Goal: Navigation & Orientation: Find specific page/section

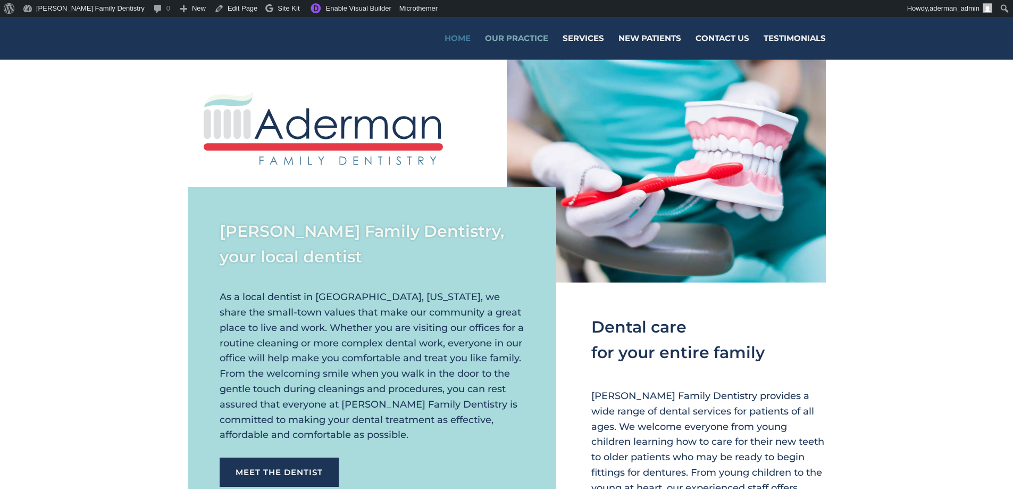
click at [522, 38] on link "Our Practice" at bounding box center [516, 47] width 63 height 25
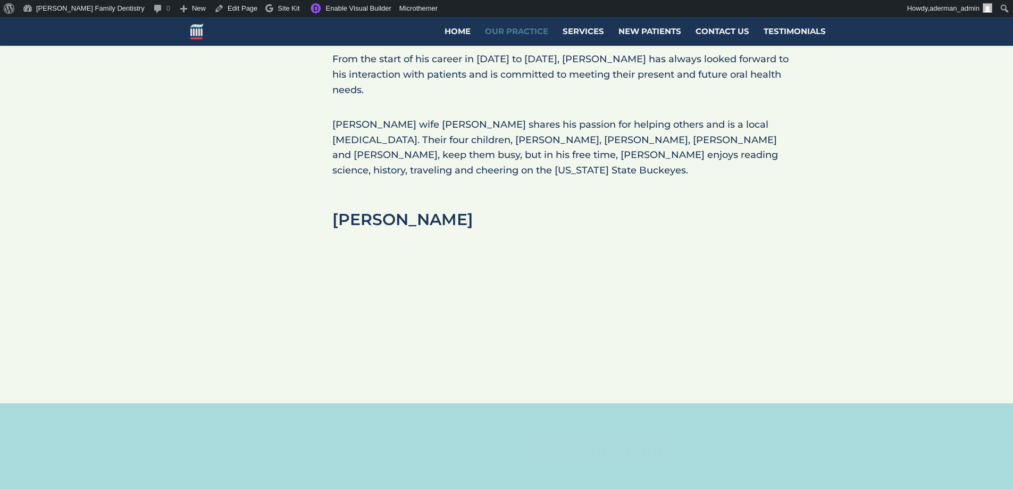
scroll to position [851, 0]
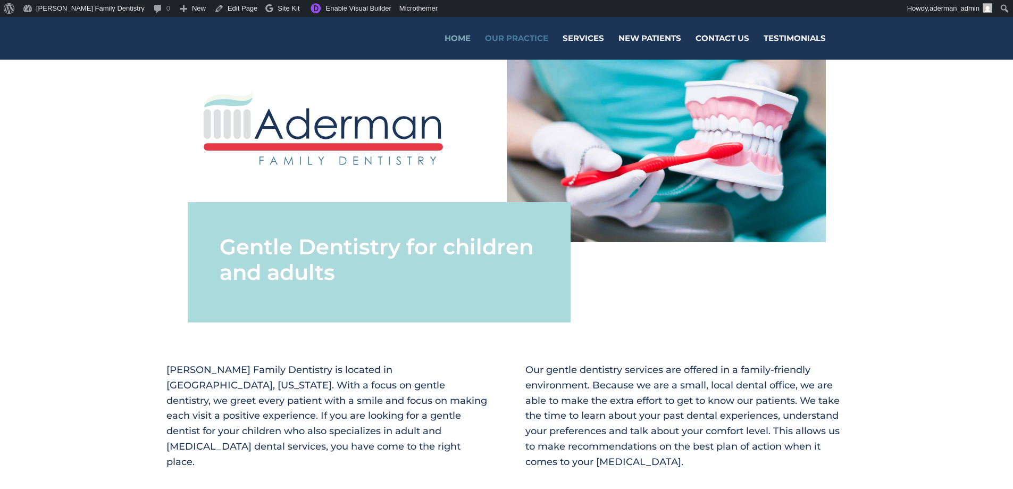
click at [458, 36] on link "Home" at bounding box center [458, 47] width 26 height 25
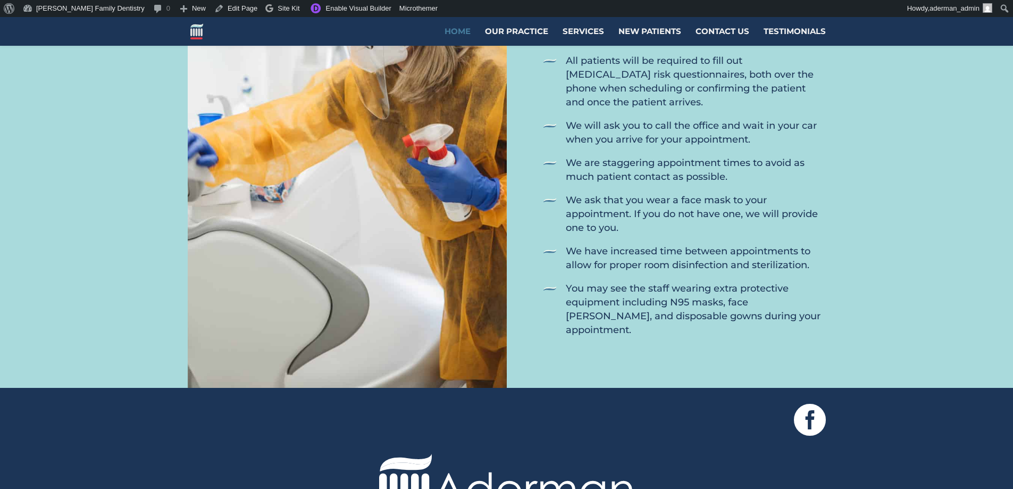
scroll to position [1011, 0]
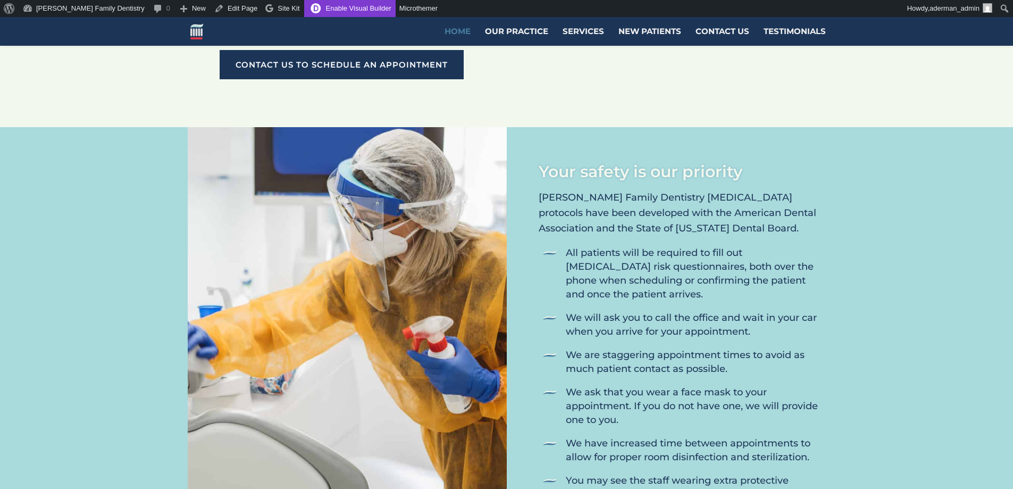
click at [317, 7] on link "Enable Visual Builder" at bounding box center [350, 8] width 92 height 17
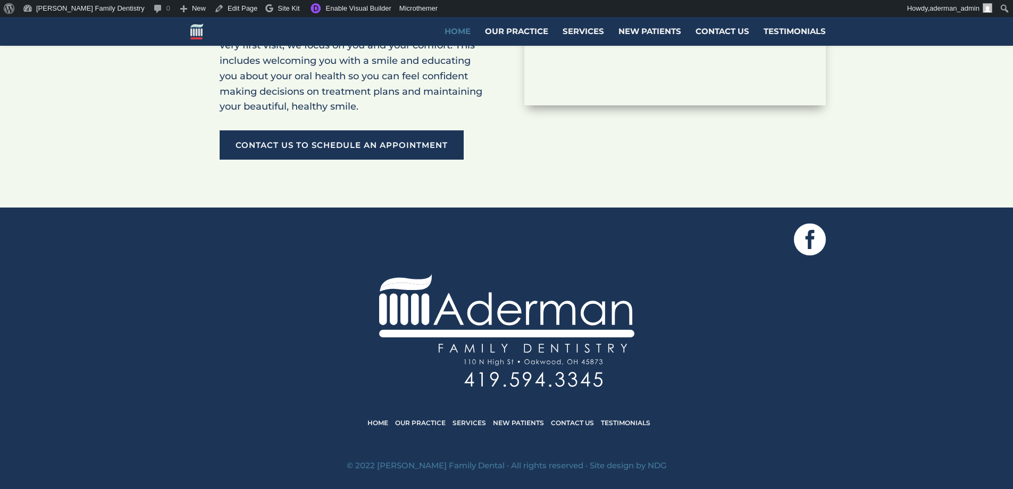
scroll to position [931, 0]
